Goal: Task Accomplishment & Management: Use online tool/utility

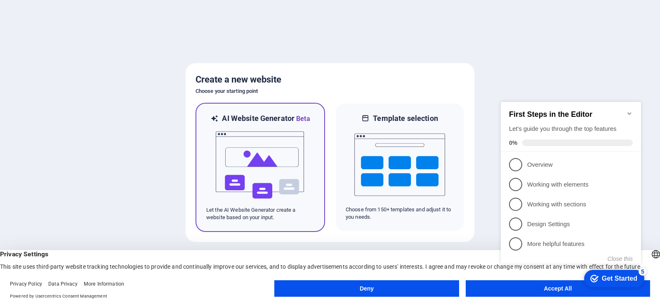
click at [262, 176] on img at bounding box center [260, 165] width 91 height 82
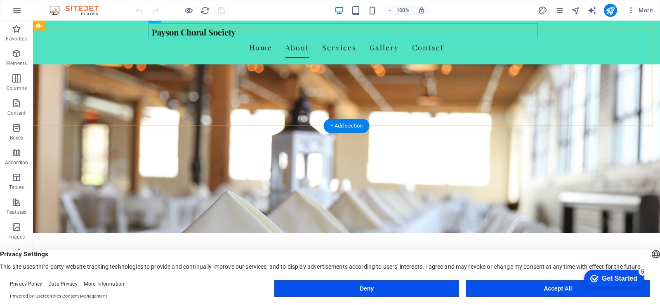
scroll to position [124, 0]
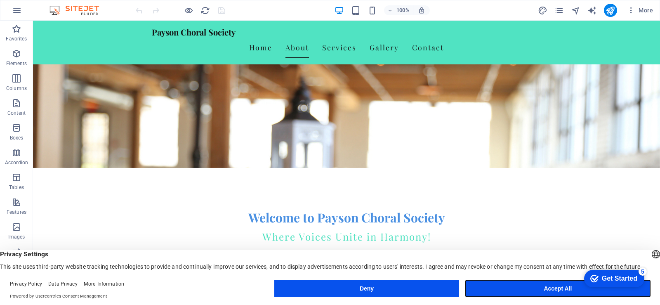
drag, startPoint x: 559, startPoint y: 290, endPoint x: 526, endPoint y: 269, distance: 38.6
click at [559, 290] on button "Accept All" at bounding box center [557, 288] width 184 height 16
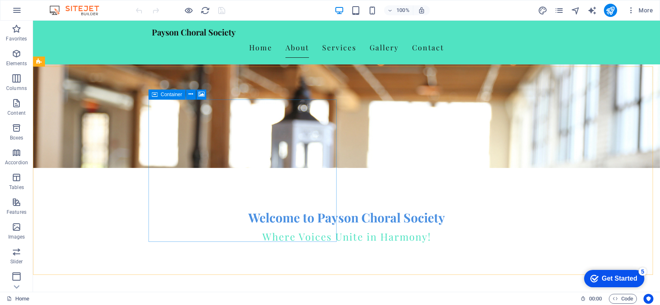
click at [166, 96] on span "Container" at bounding box center [171, 94] width 21 height 5
drag, startPoint x: 171, startPoint y: 99, endPoint x: 175, endPoint y: 94, distance: 6.4
click at [175, 94] on div "Container" at bounding box center [166, 94] width 37 height 10
drag, startPoint x: 174, startPoint y: 94, endPoint x: 179, endPoint y: 93, distance: 4.6
click at [179, 93] on span "Container" at bounding box center [171, 94] width 21 height 5
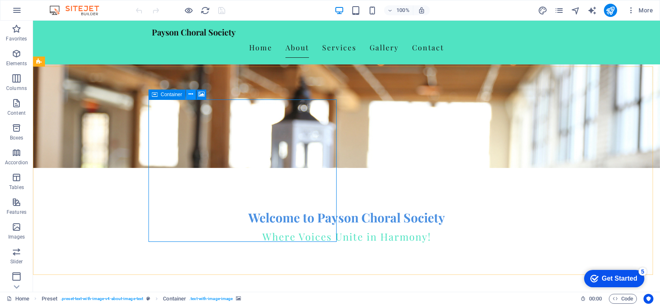
click at [190, 96] on icon at bounding box center [190, 94] width 5 height 9
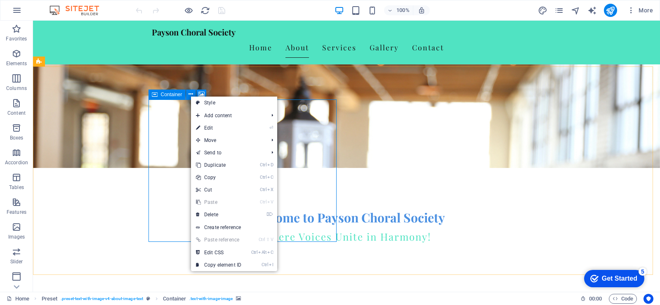
click at [170, 93] on span "Container" at bounding box center [171, 94] width 21 height 5
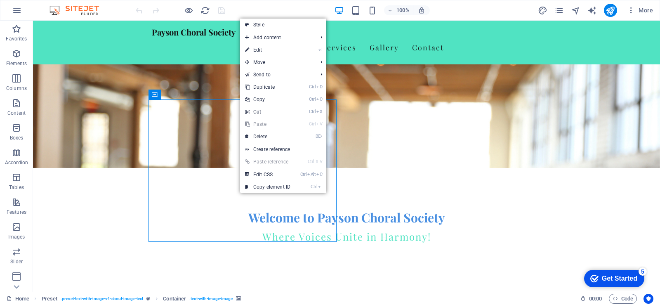
click at [261, 123] on link "Ctrl V Paste" at bounding box center [267, 124] width 55 height 12
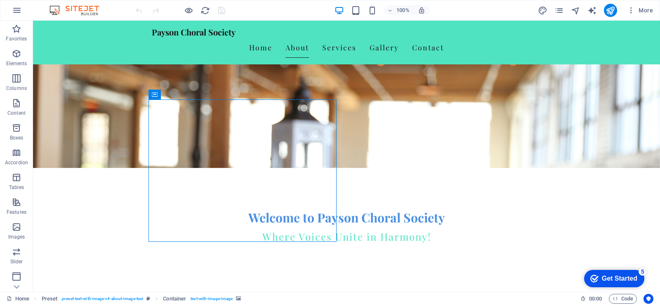
click at [607, 277] on div "Get Started" at bounding box center [618, 278] width 35 height 7
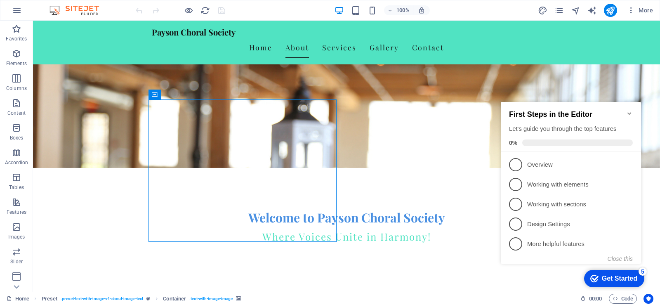
click at [515, 164] on span "1" at bounding box center [515, 164] width 13 height 13
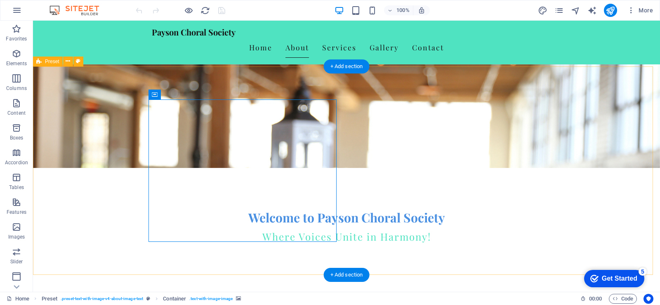
scroll to position [0, 0]
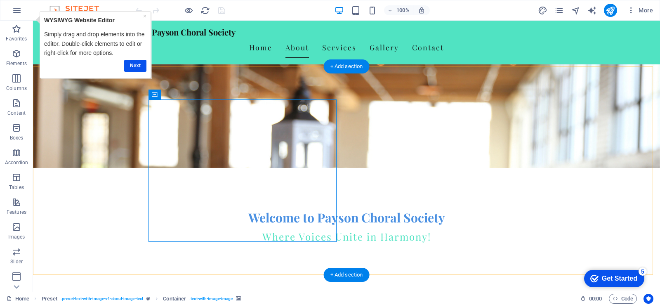
drag, startPoint x: 374, startPoint y: 295, endPoint x: 612, endPoint y: 262, distance: 240.1
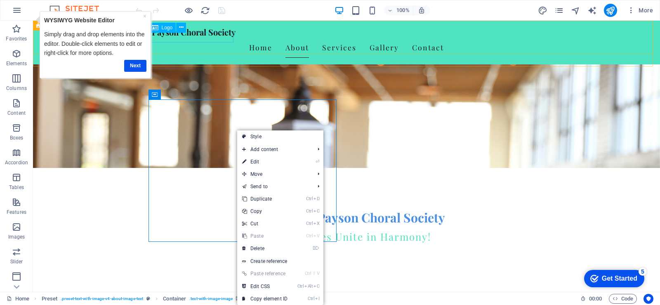
click at [166, 30] on span "Logo" at bounding box center [167, 27] width 11 height 5
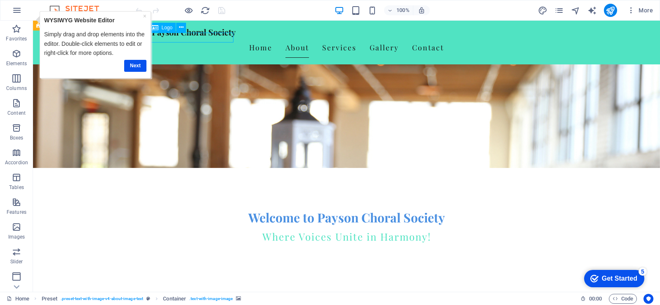
drag, startPoint x: 167, startPoint y: 30, endPoint x: 92, endPoint y: 55, distance: 78.3
click at [167, 30] on span "Logo" at bounding box center [167, 27] width 11 height 5
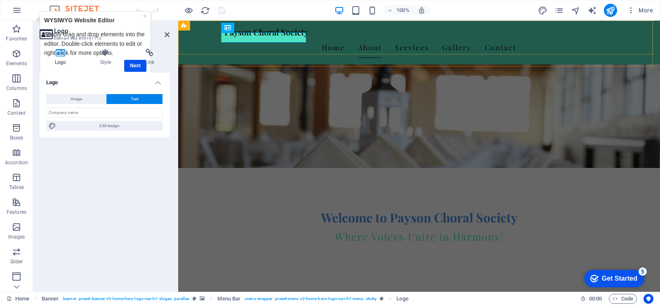
drag, startPoint x: 345, startPoint y: 50, endPoint x: 290, endPoint y: 47, distance: 55.4
click at [290, 47] on div "Payson Choral Society Home About Services Gallery Contact" at bounding box center [418, 43] width 481 height 44
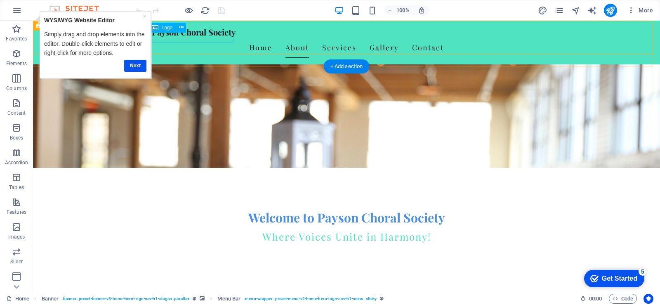
click at [206, 37] on div "Payson Choral Society" at bounding box center [346, 32] width 389 height 10
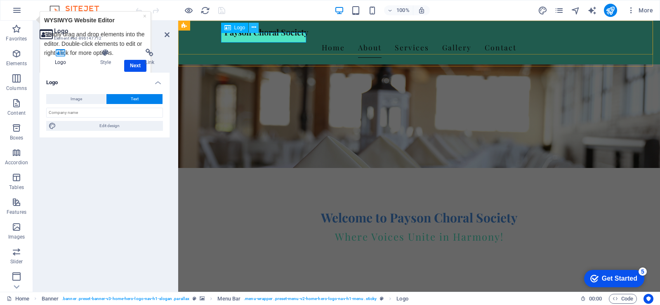
click at [254, 27] on icon at bounding box center [253, 27] width 5 height 9
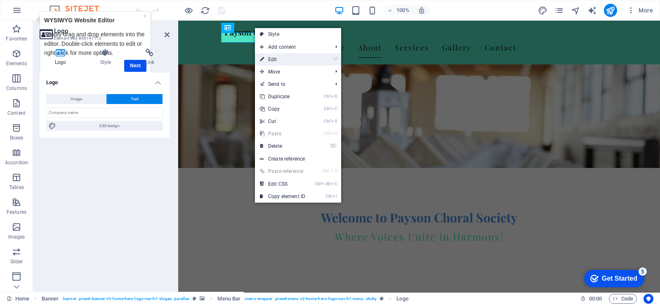
click at [276, 57] on link "⏎ Edit" at bounding box center [282, 59] width 55 height 12
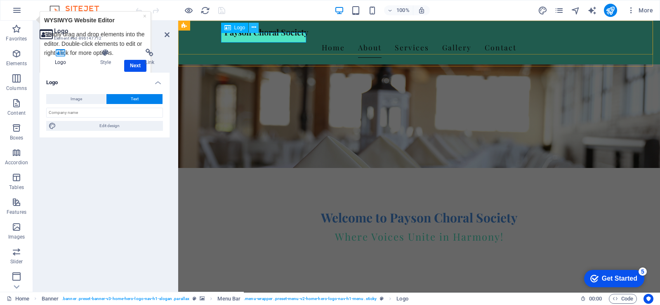
click at [254, 26] on icon at bounding box center [253, 27] width 5 height 9
click at [256, 28] on button at bounding box center [254, 28] width 10 height 10
click at [254, 26] on icon at bounding box center [253, 27] width 5 height 9
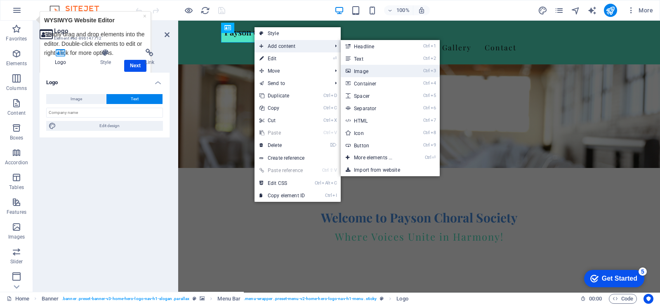
click at [361, 71] on link "Ctrl 3 Image" at bounding box center [374, 71] width 68 height 12
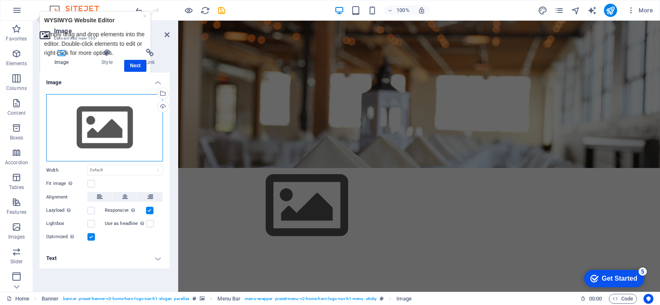
click at [109, 131] on div "Drag files here, click to choose files or select files from Files or our free s…" at bounding box center [104, 128] width 117 height 68
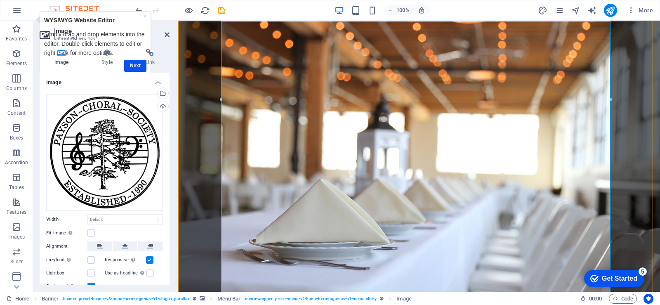
scroll to position [165, 0]
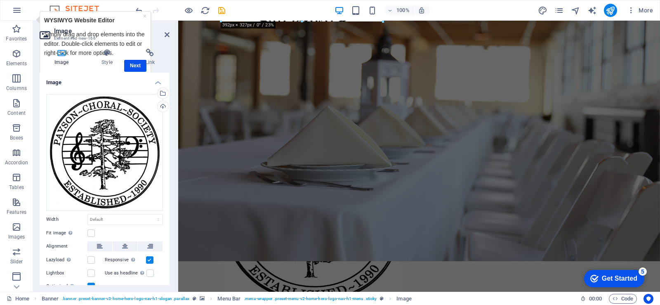
drag, startPoint x: 610, startPoint y: 262, endPoint x: 398, endPoint y: -2, distance: 338.6
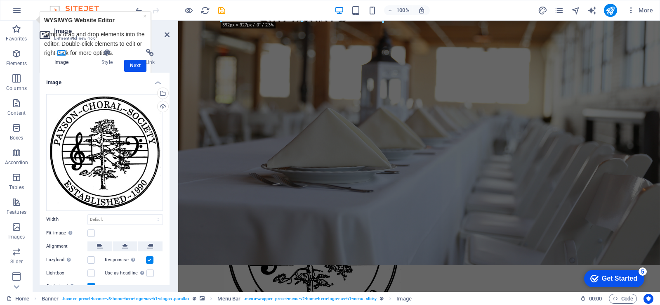
type input "429"
select select "px"
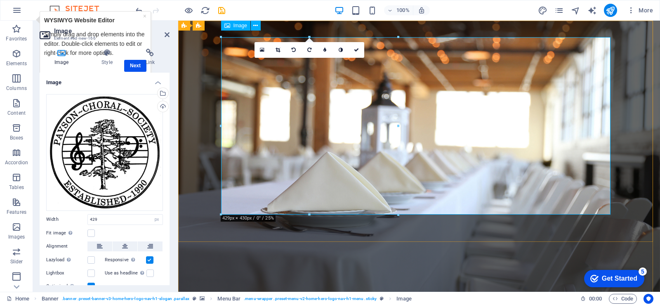
scroll to position [0, 0]
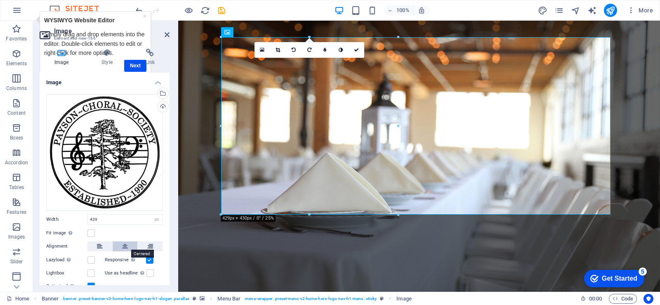
click at [123, 244] on icon at bounding box center [125, 246] width 6 height 10
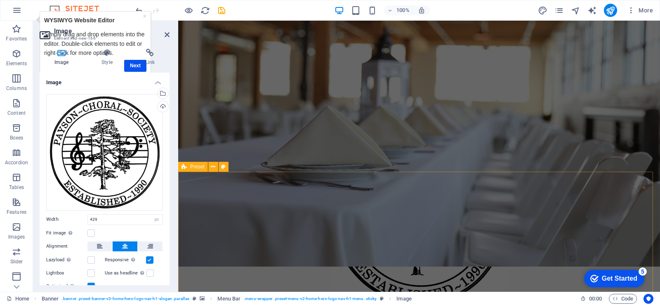
scroll to position [206, 0]
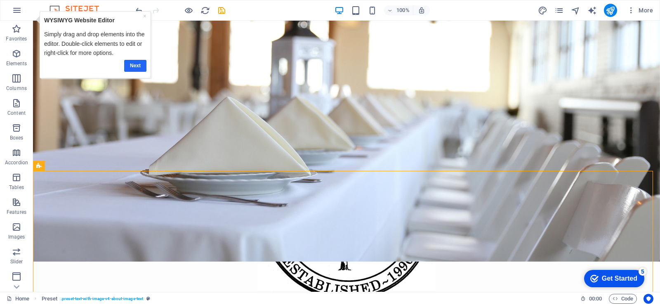
click at [131, 66] on link "Next" at bounding box center [135, 66] width 22 height 12
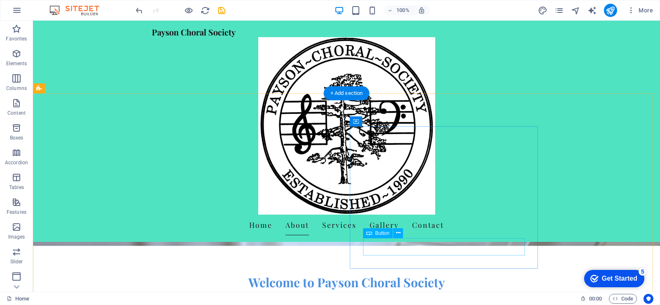
scroll to position [289, 0]
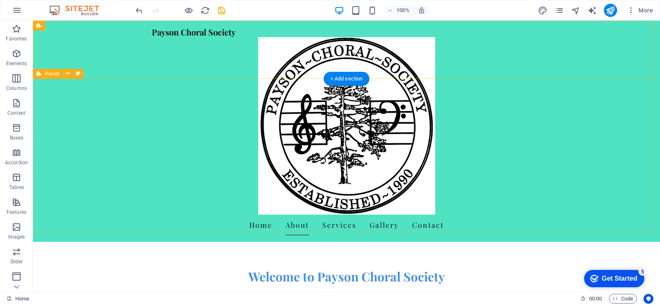
click at [232, 117] on div "Payson Choral Society Home About Services Gallery Contact" at bounding box center [346, 131] width 627 height 221
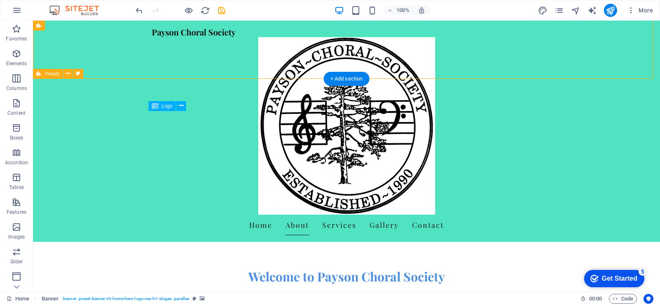
click at [230, 37] on div "Payson Choral Society" at bounding box center [346, 32] width 389 height 10
click at [232, 37] on div "Payson Choral Society" at bounding box center [346, 32] width 389 height 10
drag, startPoint x: 232, startPoint y: 117, endPoint x: 86, endPoint y: 117, distance: 145.5
click at [231, 37] on div "Payson Choral Society" at bounding box center [346, 32] width 389 height 10
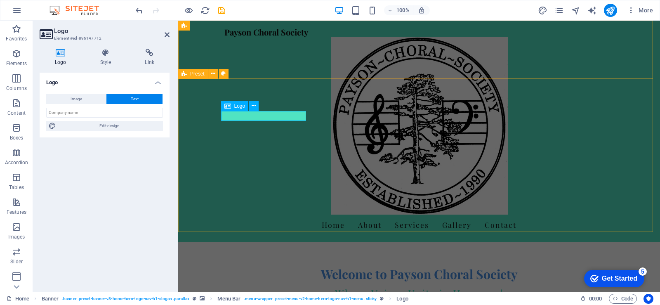
click at [304, 37] on div "Payson Choral Society" at bounding box center [418, 32] width 389 height 10
click at [303, 37] on div "Payson Choral Society" at bounding box center [418, 32] width 389 height 10
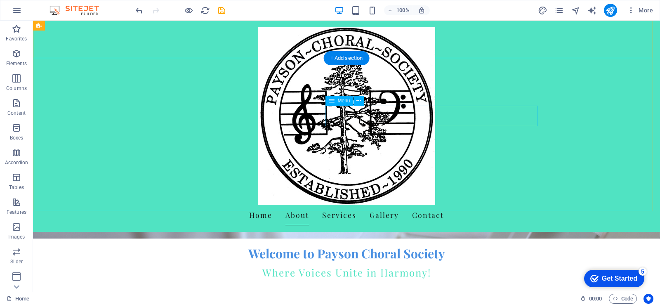
click at [345, 204] on nav "Home About Services Gallery Contact" at bounding box center [346, 214] width 389 height 21
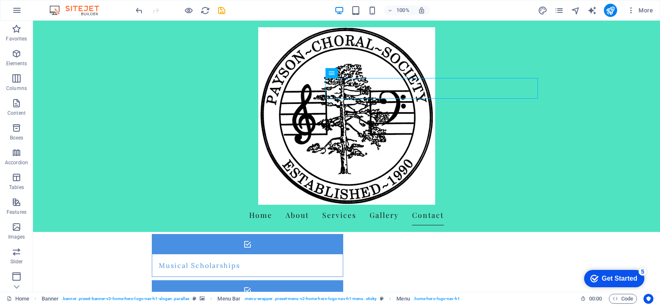
scroll to position [918, 0]
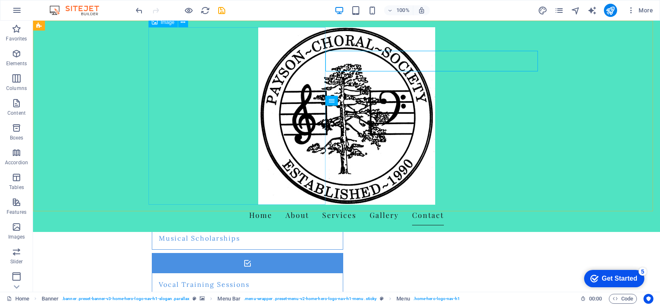
click at [316, 197] on figure at bounding box center [346, 115] width 389 height 177
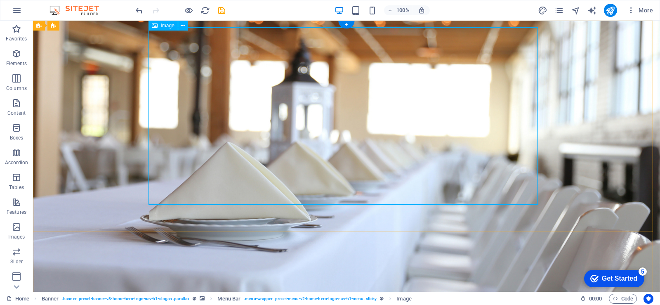
scroll to position [0, 0]
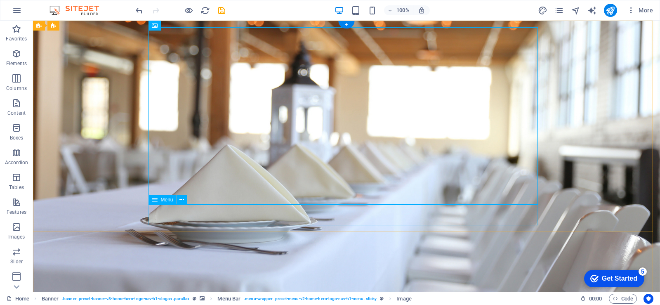
click at [162, 26] on span "Image" at bounding box center [168, 25] width 14 height 5
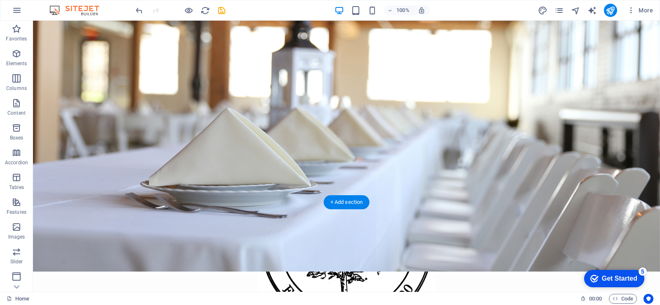
scroll to position [206, 0]
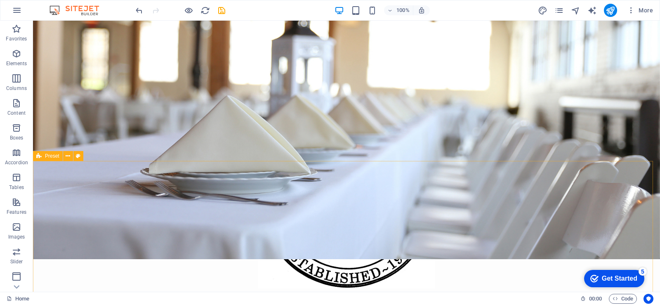
click at [39, 158] on icon at bounding box center [38, 156] width 5 height 10
click at [53, 155] on span "Preset" at bounding box center [52, 155] width 14 height 5
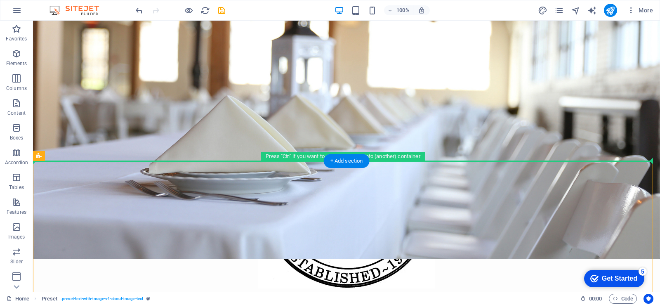
drag, startPoint x: 85, startPoint y: 176, endPoint x: 52, endPoint y: 143, distance: 46.9
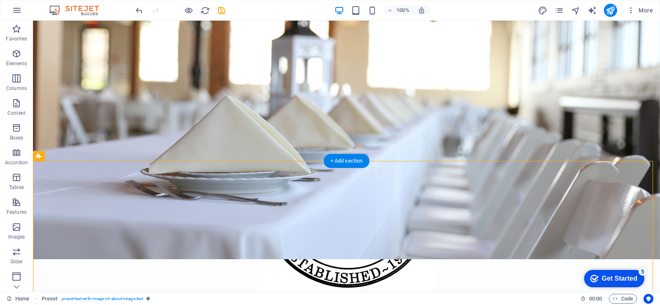
click at [52, 144] on figure at bounding box center [346, 114] width 627 height 290
click at [63, 154] on figure at bounding box center [346, 114] width 627 height 290
click at [61, 159] on figure at bounding box center [346, 114] width 627 height 290
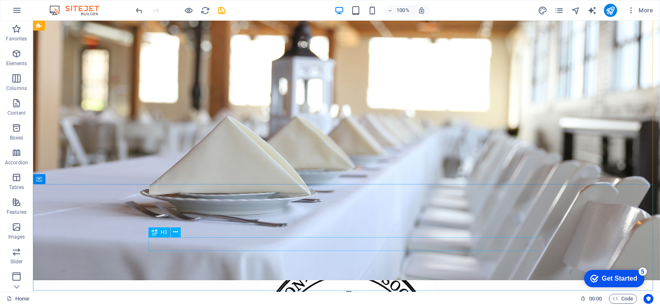
scroll to position [0, 0]
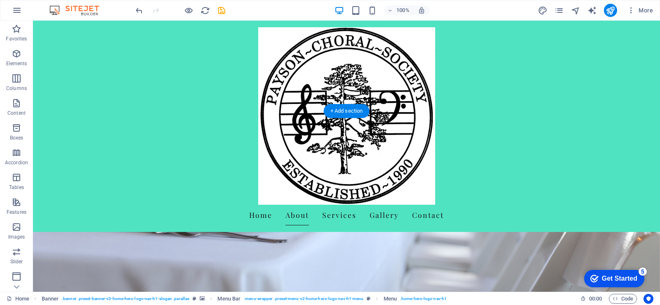
scroll to position [247, 0]
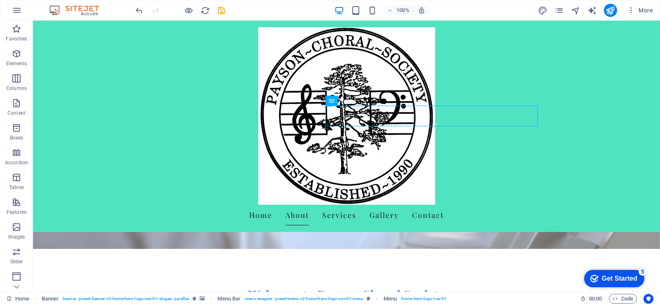
click at [617, 277] on div "Get Started" at bounding box center [618, 278] width 35 height 7
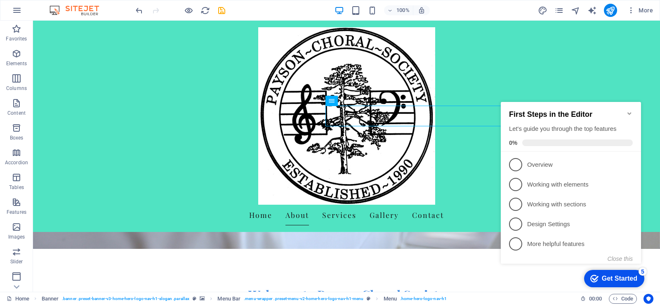
click at [540, 188] on link "2 Working with elements - incomplete" at bounding box center [571, 184] width 124 height 13
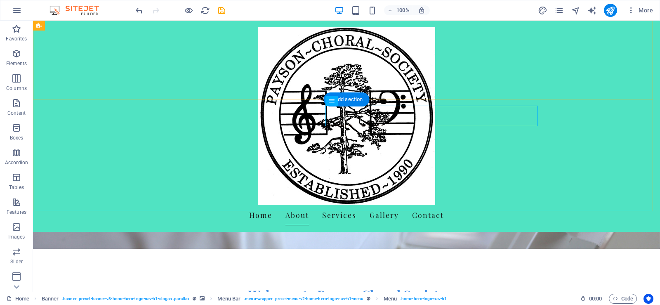
scroll to position [0, 0]
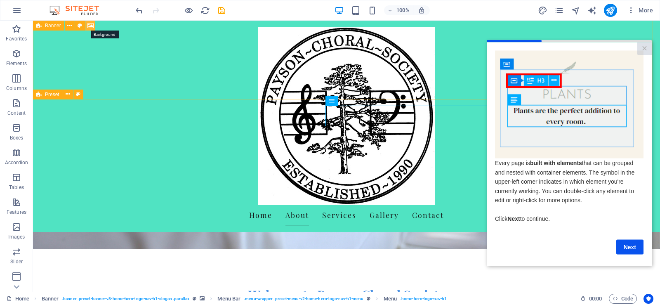
click at [90, 24] on icon at bounding box center [90, 25] width 6 height 9
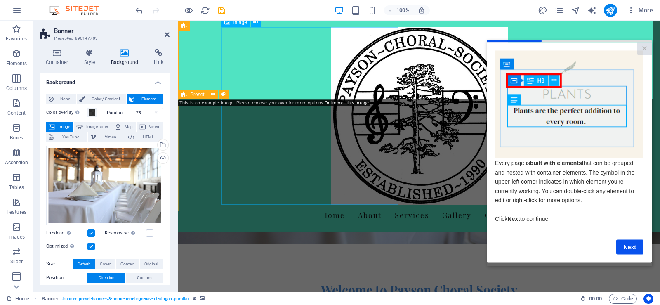
click at [314, 56] on figure at bounding box center [418, 115] width 389 height 177
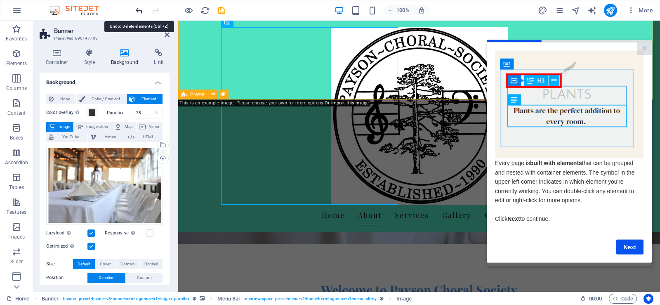
click at [136, 10] on icon "undo" at bounding box center [138, 10] width 9 height 9
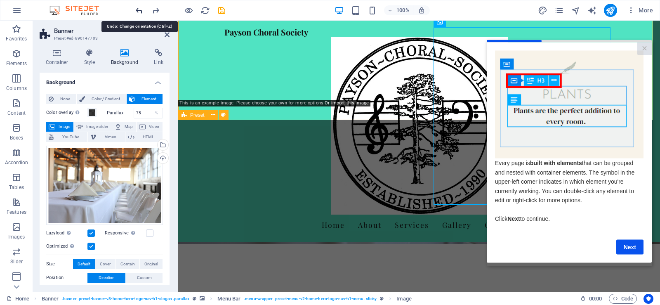
click at [136, 10] on icon "undo" at bounding box center [138, 10] width 9 height 9
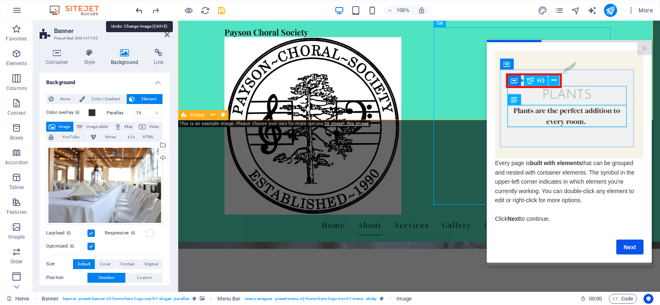
click at [137, 10] on icon "undo" at bounding box center [138, 10] width 9 height 9
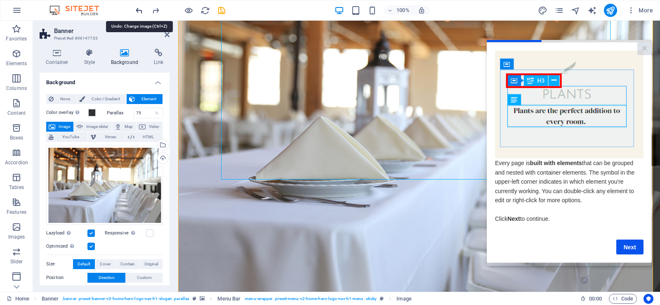
click at [137, 10] on icon "undo" at bounding box center [138, 10] width 9 height 9
click at [139, 9] on icon "undo" at bounding box center [138, 10] width 9 height 9
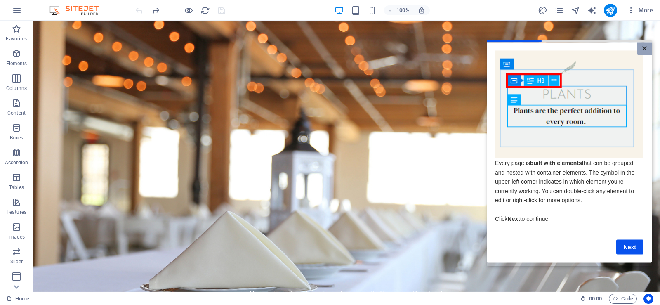
click at [643, 49] on link "×" at bounding box center [644, 48] width 14 height 13
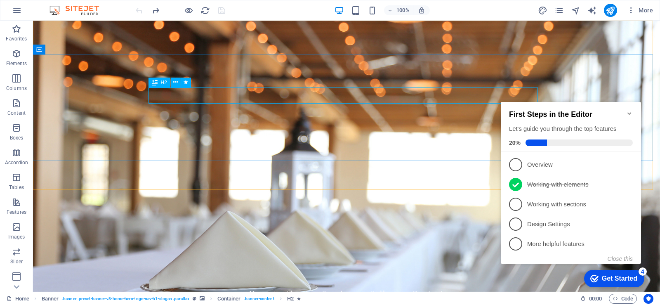
click at [165, 85] on div "H2" at bounding box center [159, 82] width 22 height 10
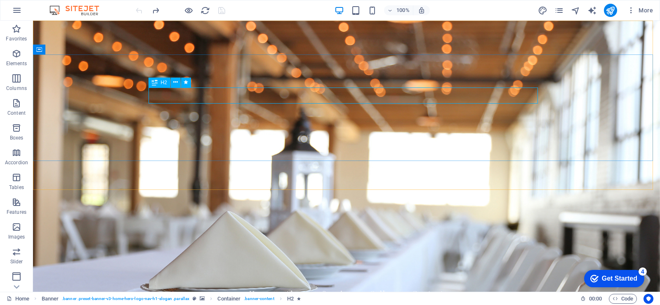
click at [152, 84] on icon at bounding box center [155, 82] width 6 height 10
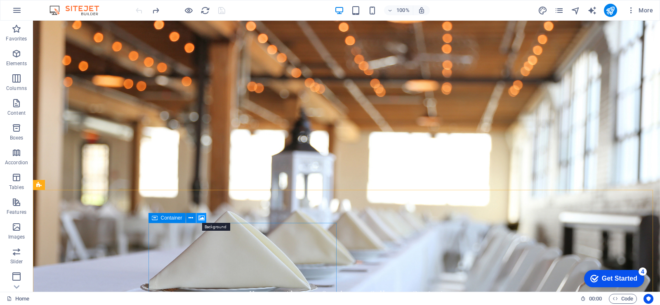
click at [201, 218] on icon at bounding box center [201, 218] width 6 height 9
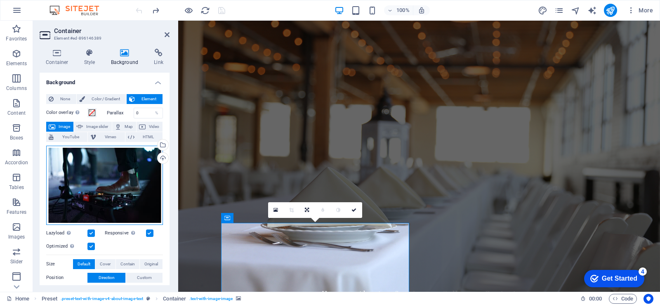
click at [99, 191] on div "Drag files here, click to choose files or select files from Files or our free s…" at bounding box center [104, 185] width 117 height 79
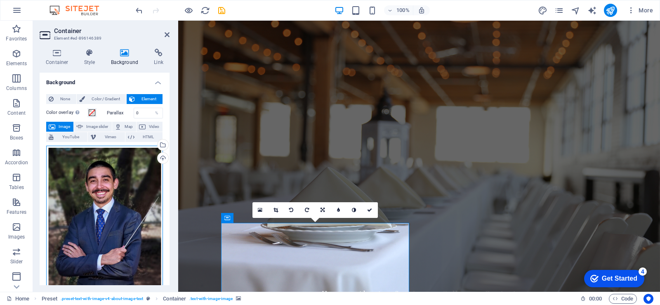
click at [119, 198] on div "Drag files here, click to choose files or select files from Files or our free s…" at bounding box center [104, 218] width 117 height 145
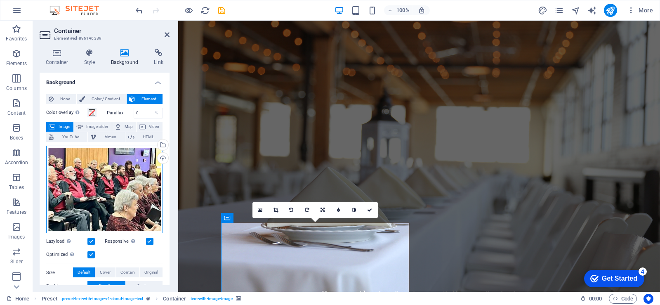
click at [134, 194] on div "Drag files here, click to choose files or select files from Files or our free s…" at bounding box center [104, 190] width 117 height 88
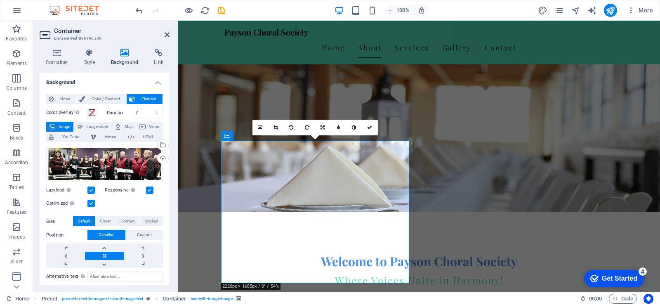
scroll to position [82, 0]
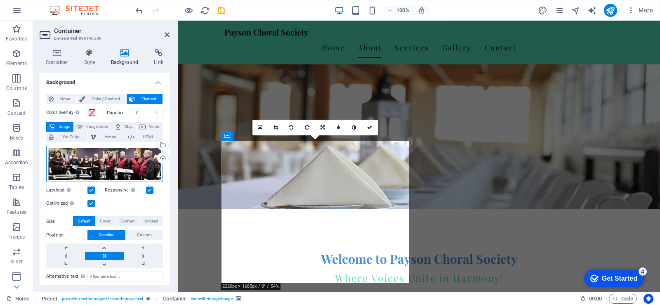
click at [102, 165] on div "Drag files here, click to choose files or select files from Files or our free s…" at bounding box center [104, 164] width 117 height 36
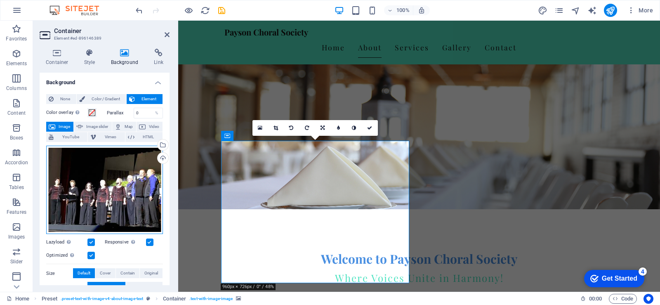
click at [102, 176] on div "Drag files here, click to choose files or select files from Files or our free s…" at bounding box center [104, 190] width 117 height 89
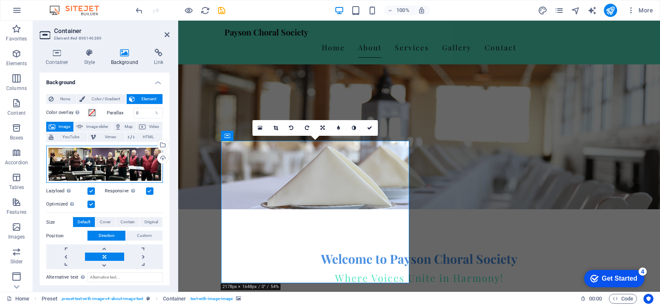
click at [136, 159] on div "Drag files here, click to choose files or select files from Files or our free s…" at bounding box center [104, 165] width 117 height 38
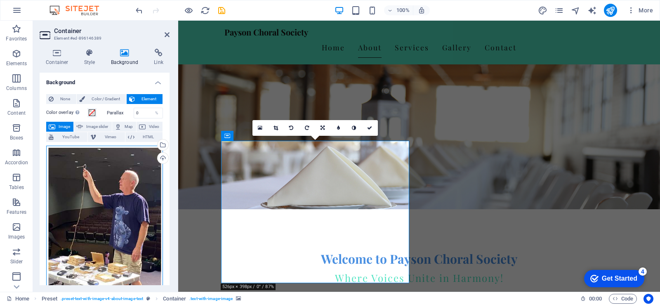
click at [129, 197] on div "Drag files here, click to choose files or select files from Files or our free s…" at bounding box center [104, 223] width 117 height 154
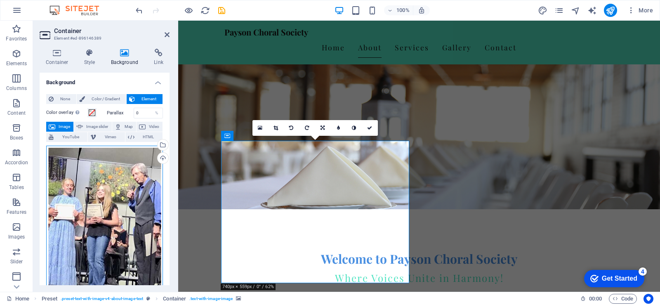
click at [100, 207] on div "Drag files here, click to choose files or select files from Files or our free s…" at bounding box center [104, 221] width 117 height 150
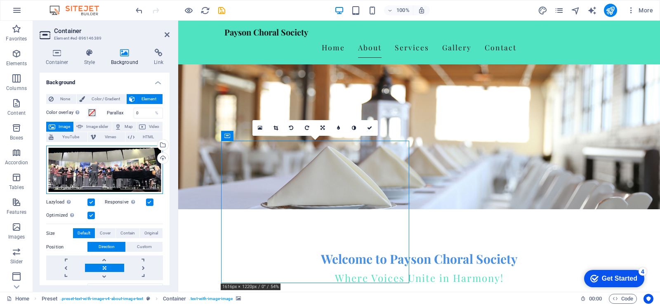
click at [105, 175] on div "Drag files here, click to choose files or select files from Files or our free s…" at bounding box center [104, 170] width 117 height 49
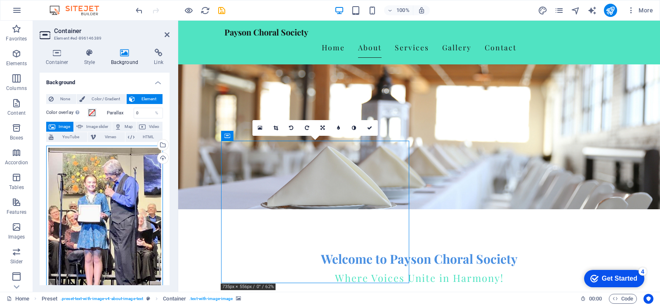
click at [112, 177] on div "Drag files here, click to choose files or select files from Files or our free s…" at bounding box center [104, 221] width 117 height 151
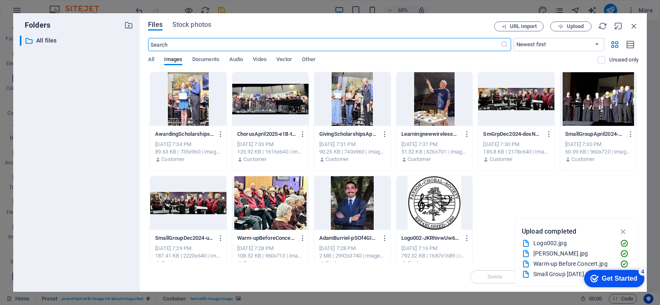
scroll to position [13, 0]
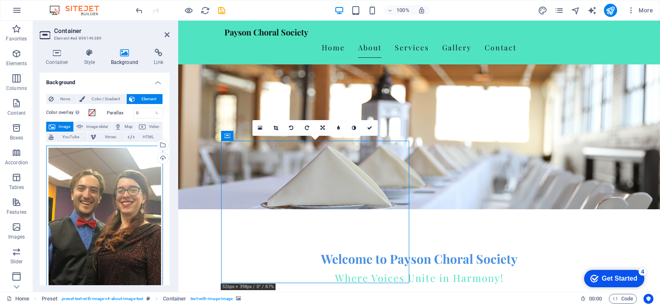
click at [140, 191] on div "Drag files here, click to choose files or select files from Files or our free s…" at bounding box center [104, 220] width 117 height 148
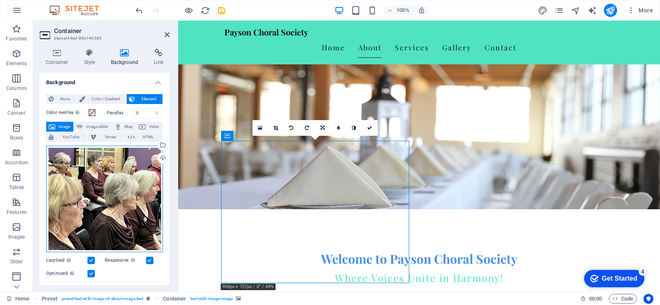
click at [103, 201] on div "Drag files here, click to choose files or select files from Files or our free s…" at bounding box center [104, 199] width 117 height 106
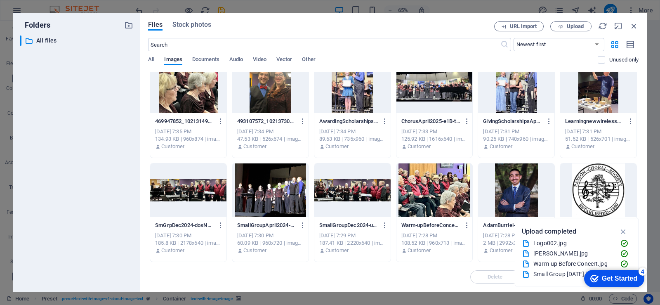
drag, startPoint x: 638, startPoint y: 165, endPoint x: 640, endPoint y: 206, distance: 41.3
click at [640, 206] on div "Files Stock photos URL import Upload ​ Newest first Oldest first Name (A-Z) Nam…" at bounding box center [393, 152] width 507 height 278
click at [623, 231] on icon "button" at bounding box center [622, 231] width 9 height 9
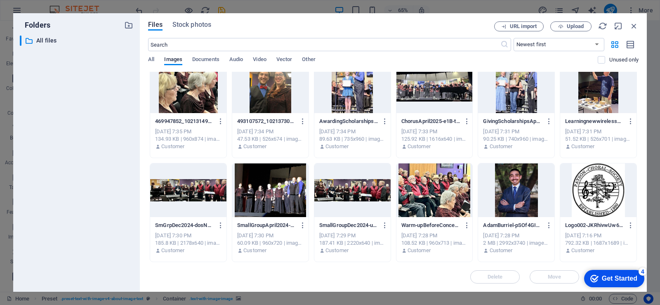
drag, startPoint x: 1213, startPoint y: 495, endPoint x: 640, endPoint y: 268, distance: 615.8
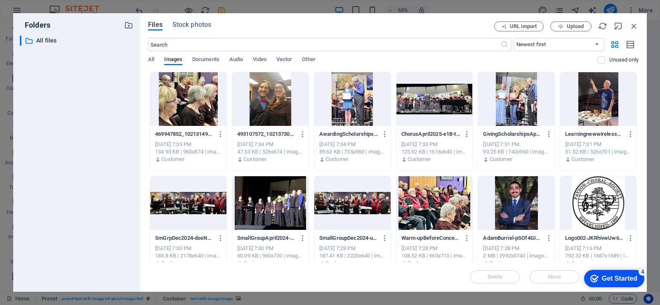
click at [437, 272] on div "Delete Move Insert" at bounding box center [393, 272] width 490 height 21
click at [202, 25] on span "Stock photos" at bounding box center [191, 25] width 39 height 10
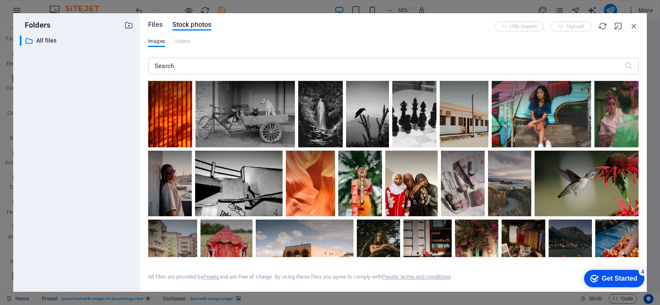
click at [152, 23] on span "Files" at bounding box center [155, 25] width 14 height 10
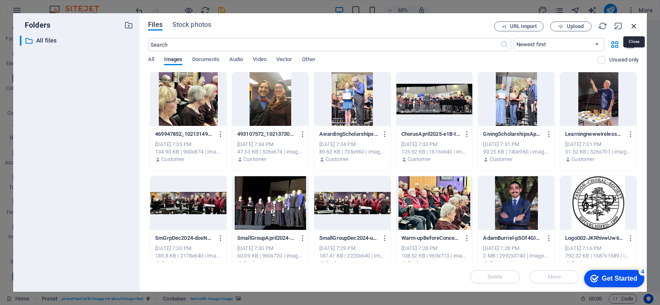
click at [635, 26] on icon "button" at bounding box center [633, 25] width 9 height 9
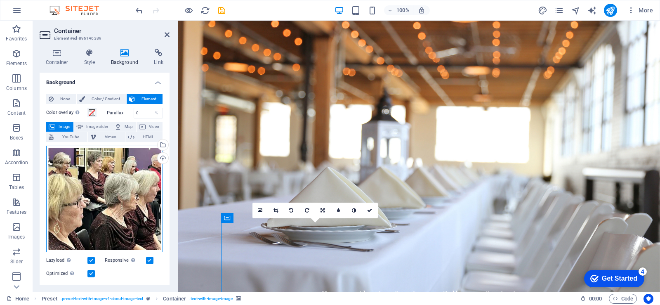
click at [102, 179] on div "Drag files here, click to choose files or select files from Files or our free s…" at bounding box center [104, 199] width 117 height 106
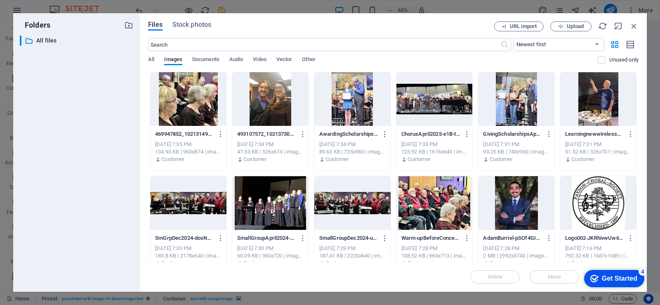
click at [188, 201] on div at bounding box center [188, 203] width 76 height 54
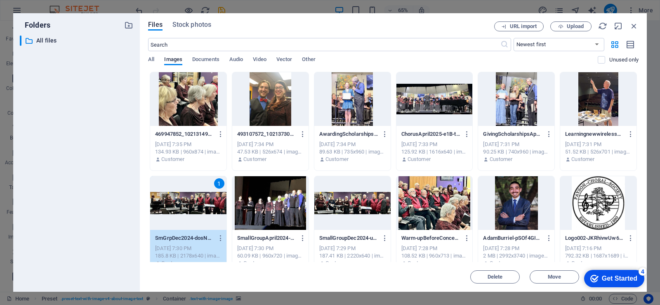
click at [189, 202] on div "1" at bounding box center [188, 203] width 76 height 54
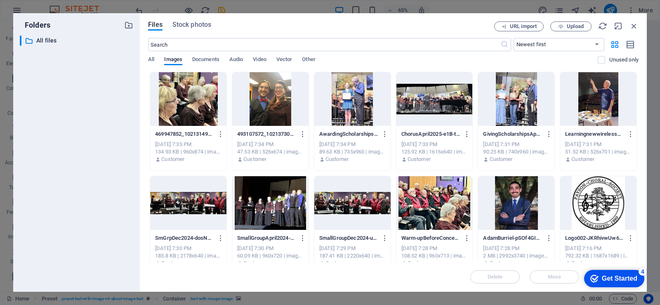
click at [189, 202] on div at bounding box center [188, 203] width 76 height 54
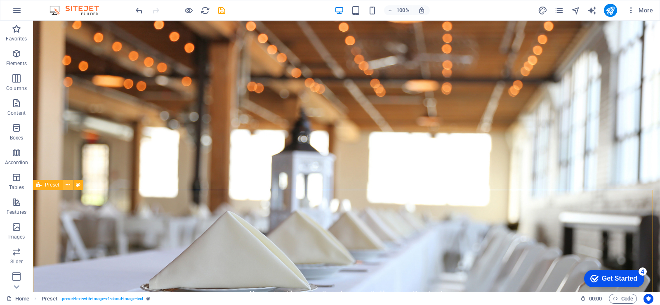
click at [68, 185] on icon at bounding box center [68, 185] width 5 height 9
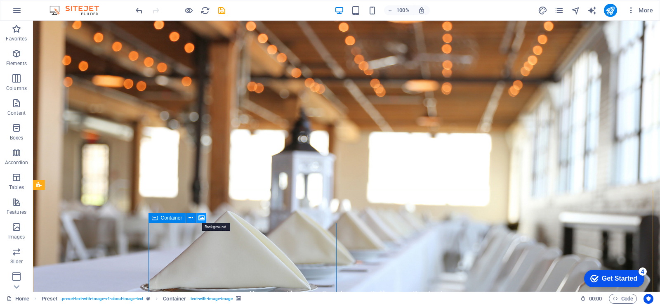
click at [202, 217] on icon at bounding box center [201, 218] width 6 height 9
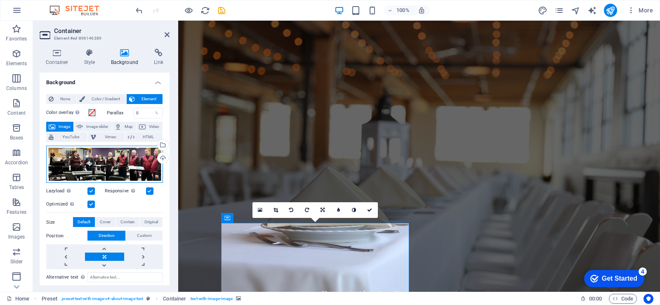
click at [92, 155] on div "Drag files here, click to choose files or select files from Files or our free s…" at bounding box center [104, 165] width 117 height 38
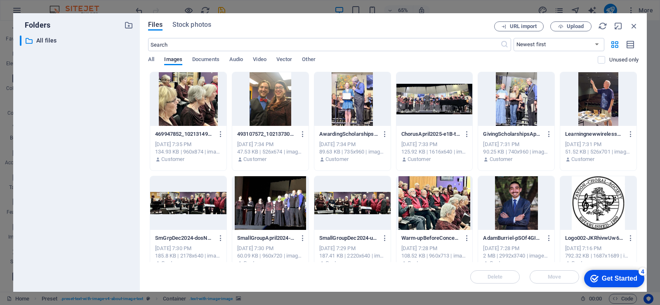
click at [245, 273] on div "Delete Move Insert" at bounding box center [393, 272] width 490 height 21
drag, startPoint x: 624, startPoint y: 270, endPoint x: 669, endPoint y: 445, distance: 180.9
click at [588, 270] on div "checkmark Get Started 4" at bounding box center [614, 278] width 60 height 17
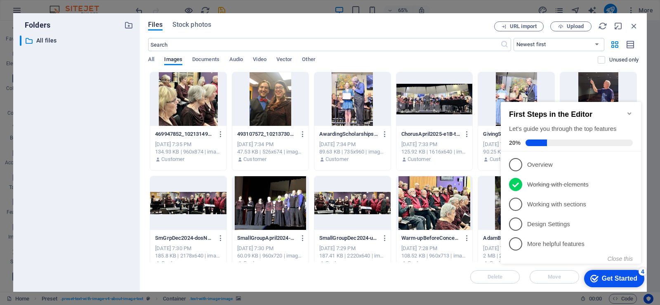
click at [629, 110] on icon "Minimize checklist" at bounding box center [629, 113] width 7 height 7
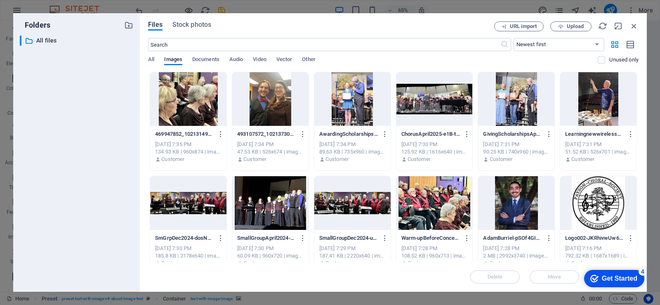
scroll to position [13, 0]
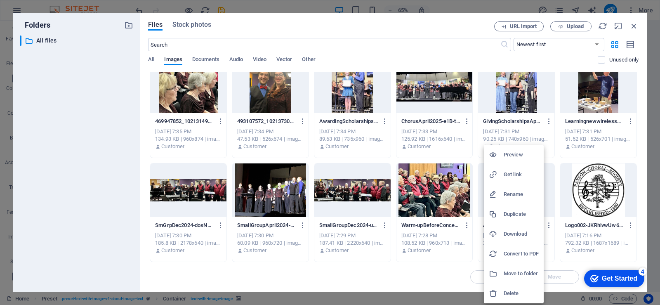
click at [510, 291] on h6 "Delete" at bounding box center [520, 293] width 35 height 10
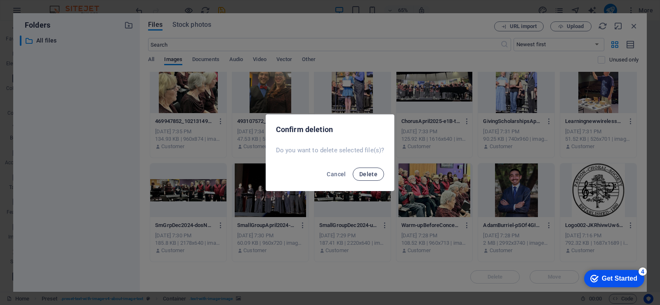
click at [366, 174] on span "Delete" at bounding box center [368, 174] width 18 height 7
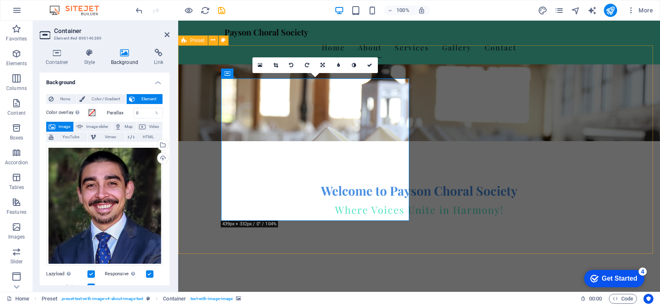
scroll to position [165, 0]
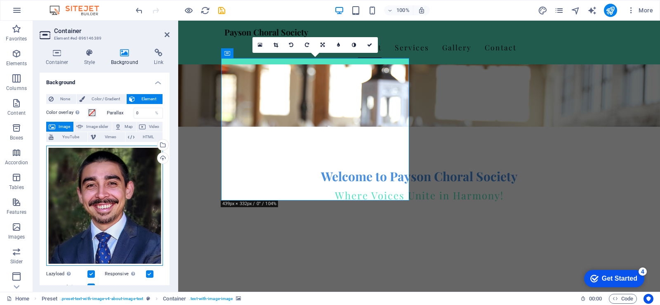
click at [105, 169] on div "Drag files here, click to choose files or select files from Files or our free s…" at bounding box center [104, 206] width 117 height 120
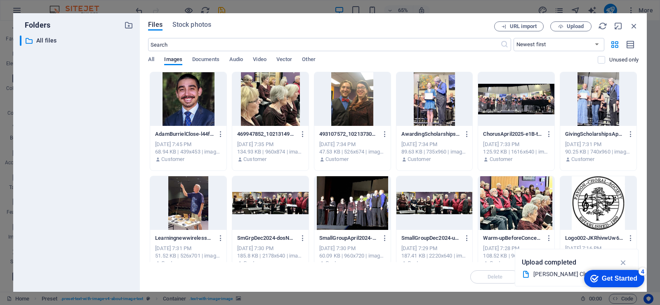
click at [352, 95] on div at bounding box center [352, 99] width 76 height 54
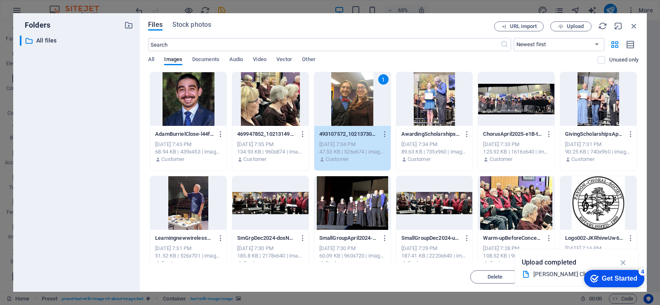
click at [352, 95] on div "1" at bounding box center [352, 99] width 76 height 54
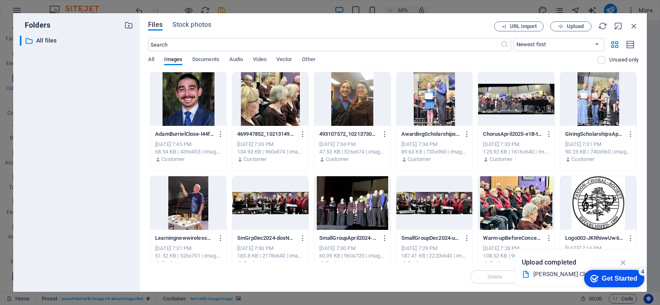
click at [352, 95] on div at bounding box center [352, 99] width 76 height 54
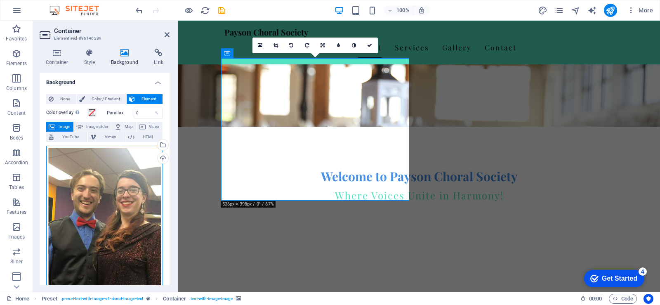
click at [126, 185] on div "Drag files here, click to choose files or select files from Files or our free s…" at bounding box center [104, 220] width 117 height 148
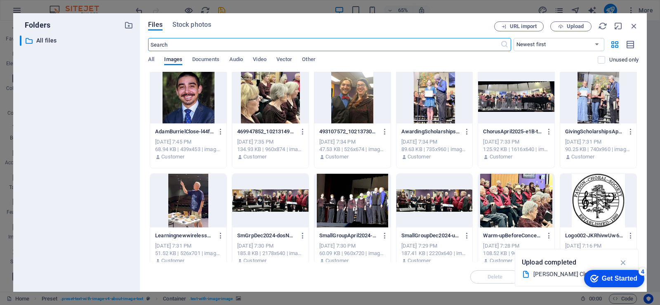
scroll to position [0, 0]
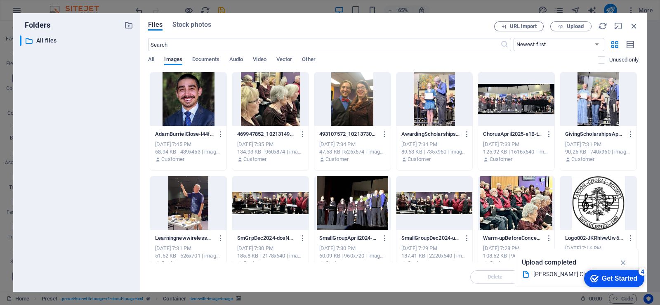
click at [589, 200] on div at bounding box center [598, 203] width 76 height 54
click at [588, 200] on div "1" at bounding box center [598, 203] width 76 height 54
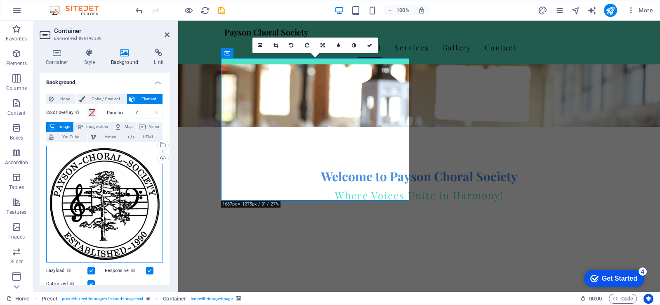
click at [116, 186] on div "Drag files here, click to choose files or select files from Files or our free s…" at bounding box center [104, 204] width 117 height 117
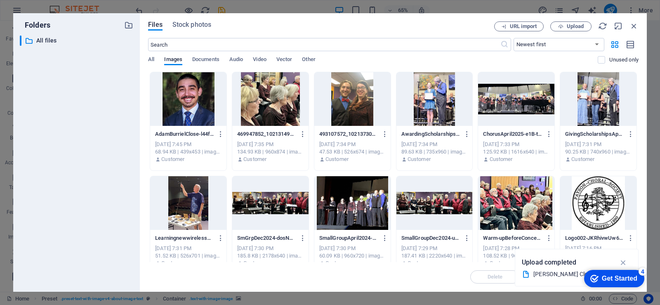
click at [444, 197] on div at bounding box center [434, 203] width 76 height 54
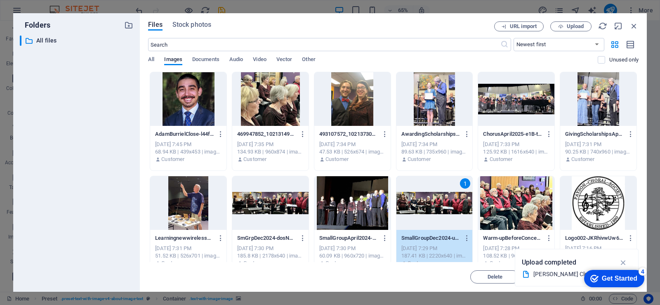
click at [444, 197] on div "1" at bounding box center [434, 203] width 76 height 54
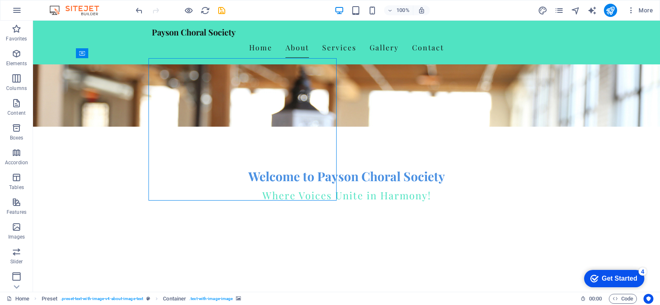
click at [622, 277] on div "Get Started" at bounding box center [618, 278] width 35 height 7
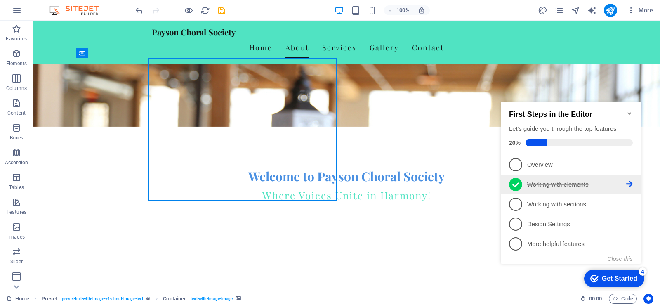
click at [538, 183] on p "Working with elements - completed" at bounding box center [576, 184] width 99 height 9
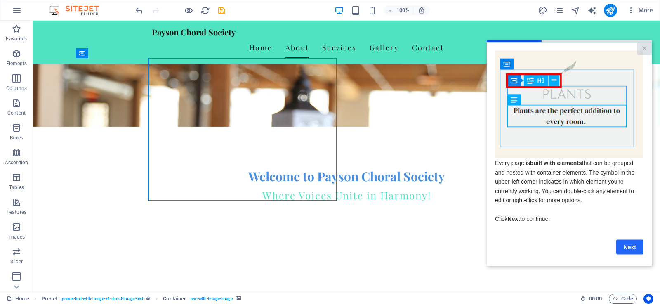
click at [628, 250] on link "Next" at bounding box center [629, 246] width 27 height 15
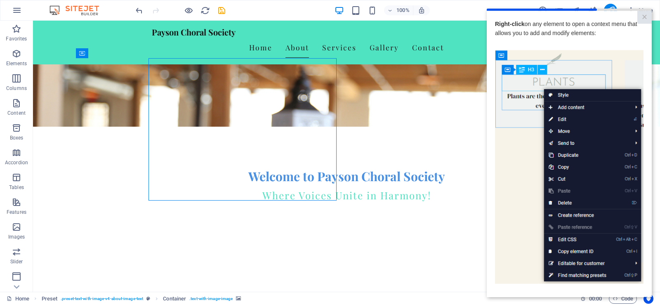
click at [503, 181] on img at bounding box center [569, 167] width 148 height 234
drag, startPoint x: 523, startPoint y: 178, endPoint x: 640, endPoint y: 15, distance: 201.1
click at [640, 15] on link "×" at bounding box center [644, 17] width 14 height 13
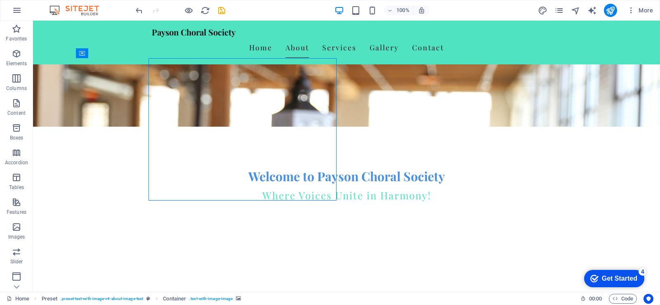
click at [611, 277] on div "Get Started" at bounding box center [618, 278] width 35 height 7
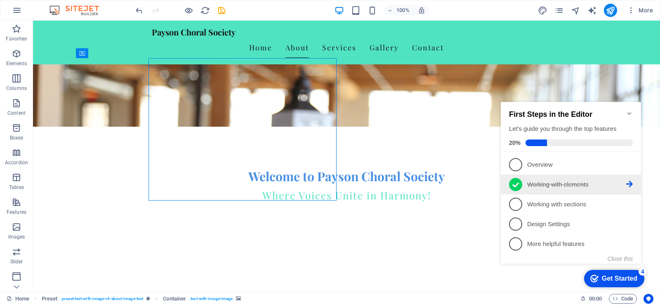
click at [517, 184] on icon at bounding box center [515, 184] width 7 height 12
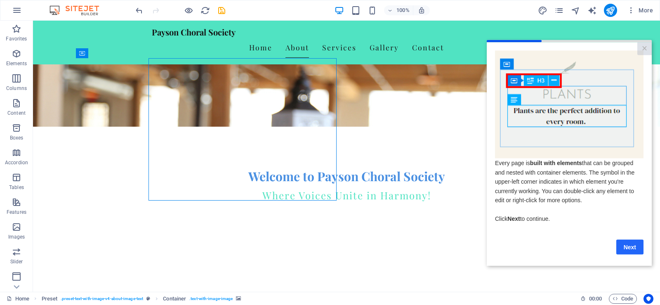
click at [628, 249] on link "Next" at bounding box center [629, 246] width 27 height 15
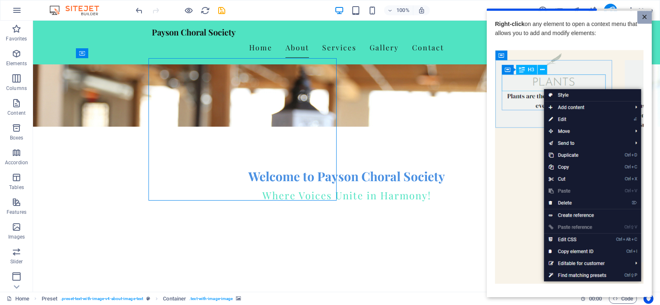
click at [638, 19] on link "×" at bounding box center [644, 17] width 14 height 13
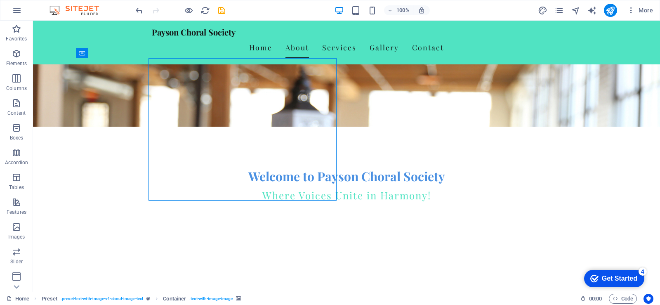
click at [637, 277] on div "checkmark Get Started 4" at bounding box center [614, 278] width 60 height 17
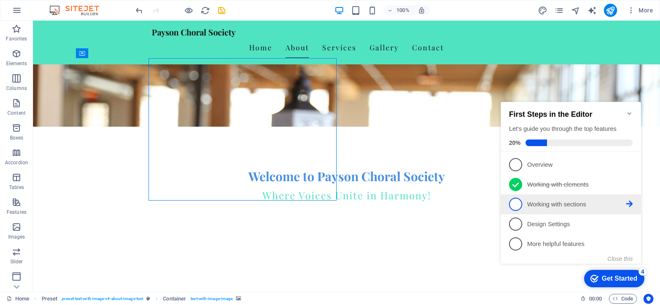
click at [515, 201] on span "3" at bounding box center [515, 203] width 13 height 13
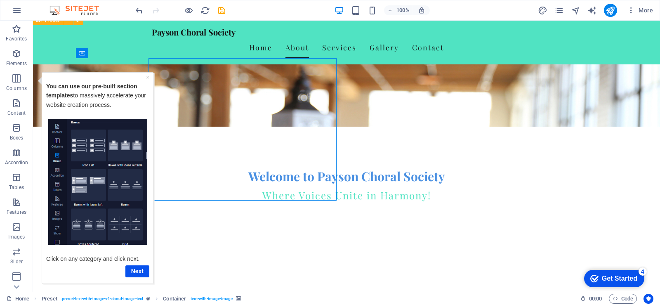
click at [123, 184] on img "Tooltip" at bounding box center [97, 181] width 99 height 126
click at [89, 179] on img "Tooltip" at bounding box center [97, 181] width 99 height 126
click at [136, 270] on link "Next" at bounding box center [137, 271] width 24 height 12
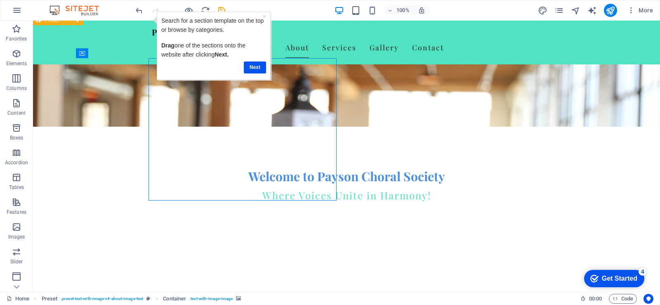
click at [607, 277] on div "Get Started" at bounding box center [618, 278] width 35 height 7
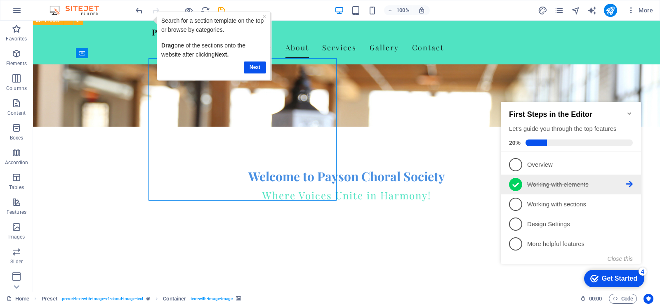
click at [518, 182] on icon at bounding box center [515, 184] width 7 height 5
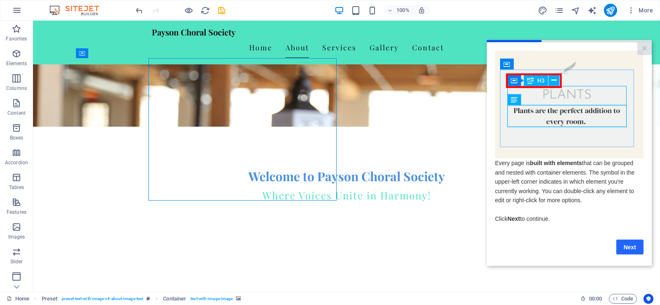
click at [626, 249] on link "Next" at bounding box center [629, 246] width 27 height 15
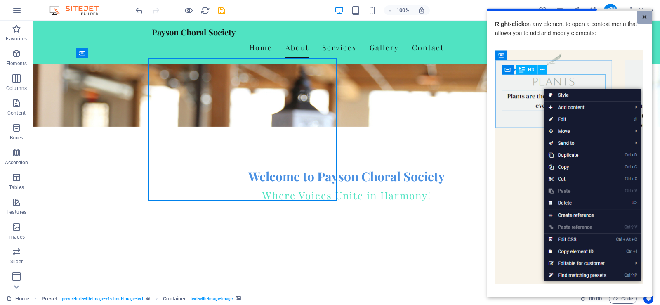
click at [641, 17] on link "×" at bounding box center [644, 17] width 14 height 13
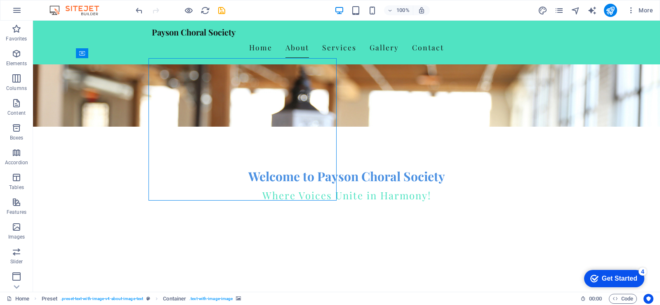
click at [644, 269] on div "4" at bounding box center [642, 271] width 8 height 8
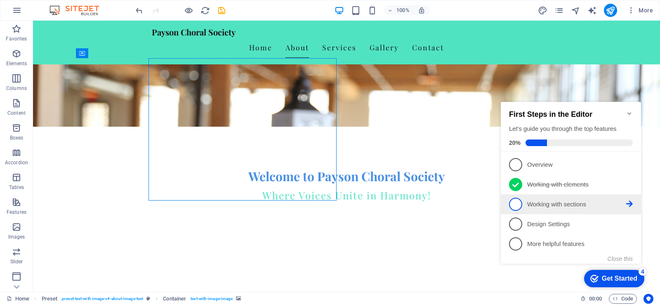
click at [630, 167] on icon at bounding box center [629, 164] width 7 height 7
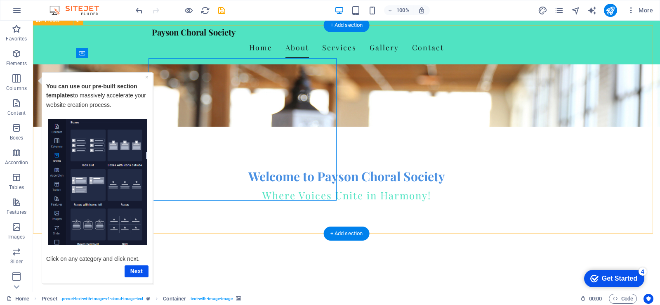
click at [135, 271] on link "Next" at bounding box center [136, 271] width 24 height 12
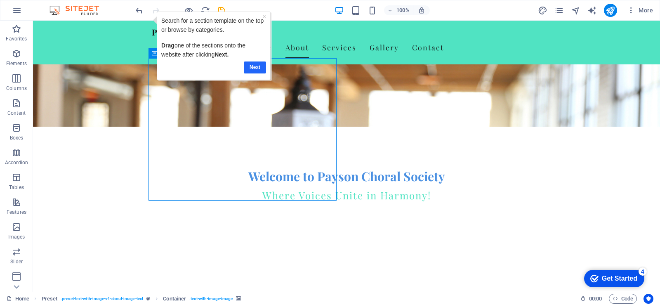
click at [256, 66] on link "Next" at bounding box center [254, 67] width 22 height 12
